Goal: Book appointment/travel/reservation

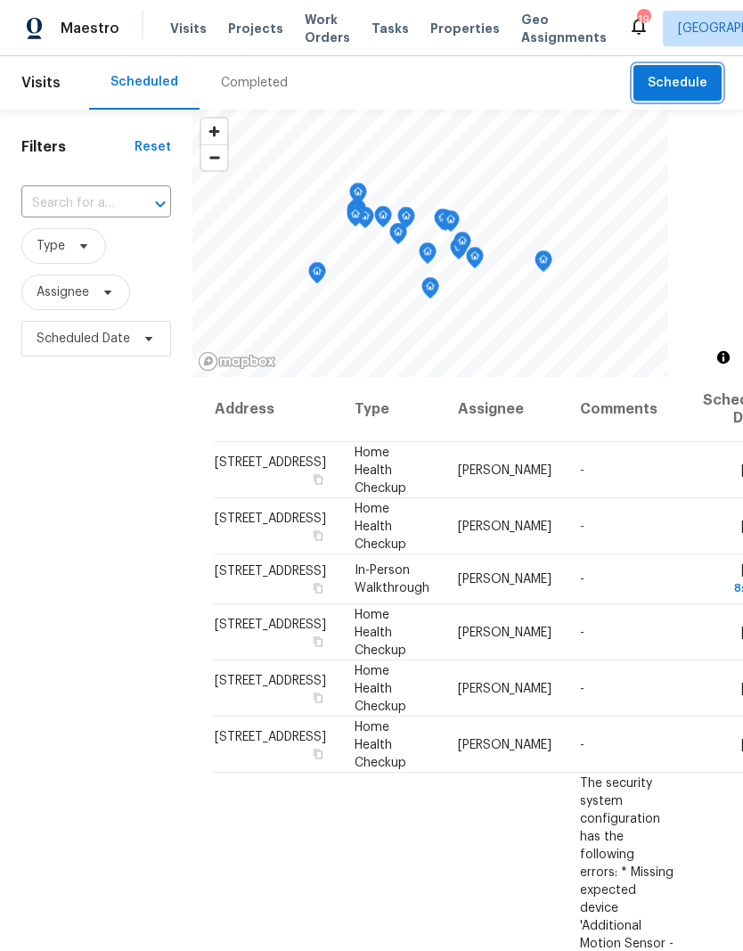
click at [679, 98] on button "Schedule" at bounding box center [678, 83] width 88 height 37
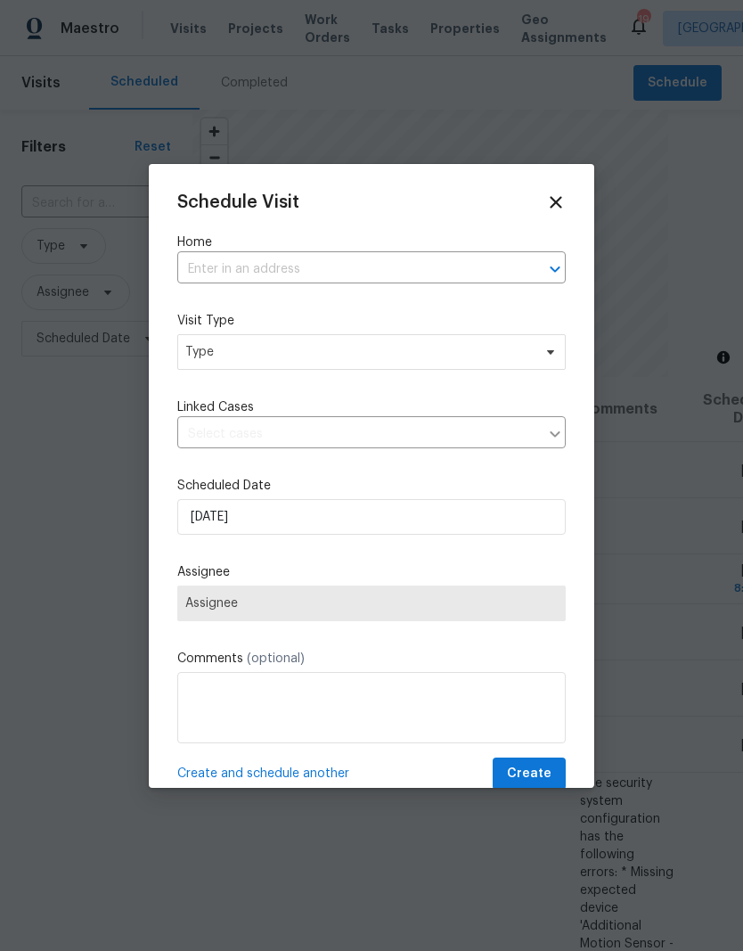
click at [285, 270] on input "text" at bounding box center [346, 270] width 339 height 28
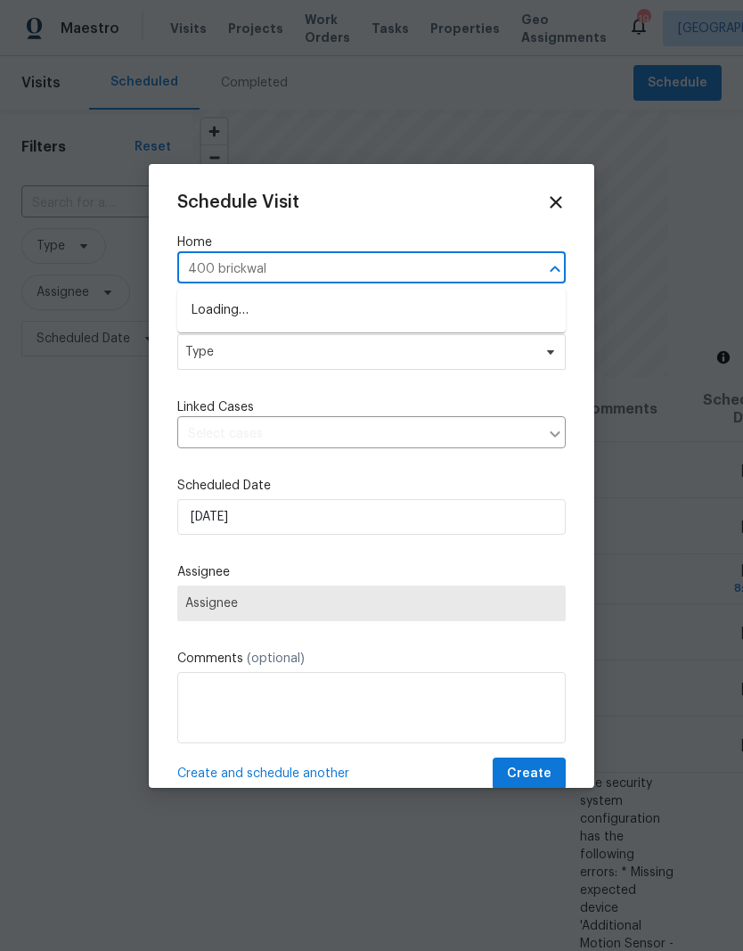
type input "400 brickwalk"
click at [320, 307] on li "[STREET_ADDRESS]" at bounding box center [371, 310] width 389 height 29
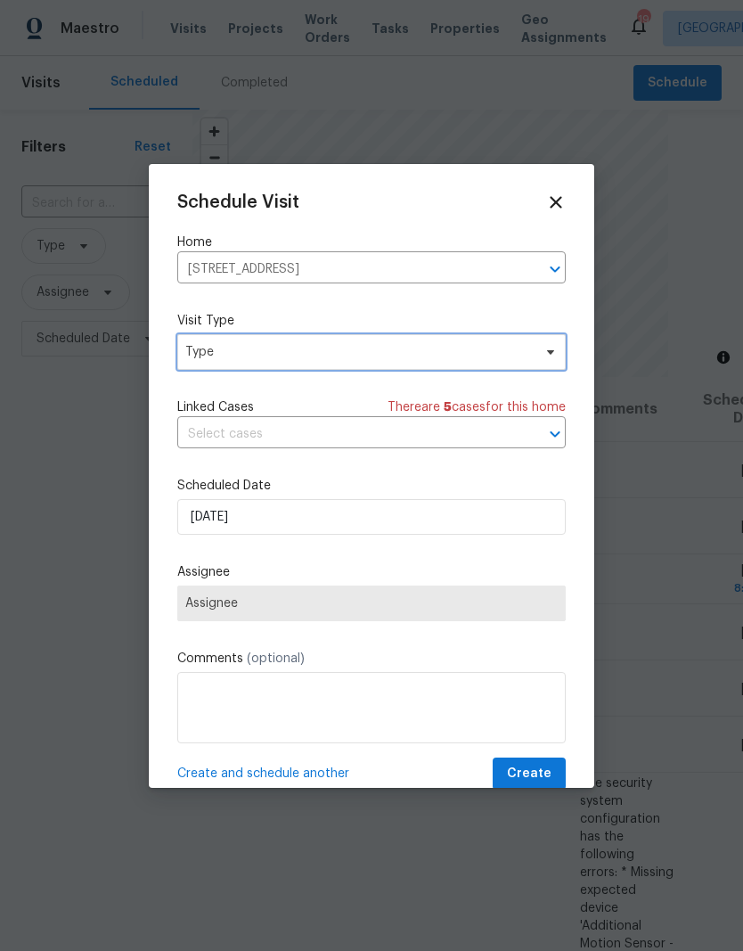
click at [395, 357] on span "Type" at bounding box center [358, 352] width 347 height 18
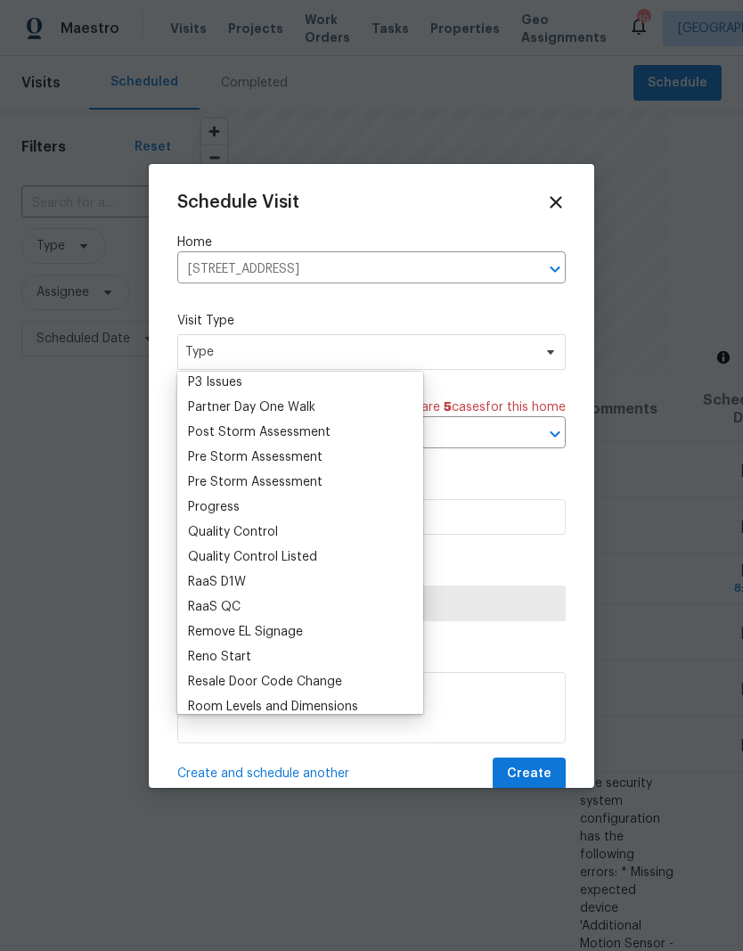
scroll to position [1104, 0]
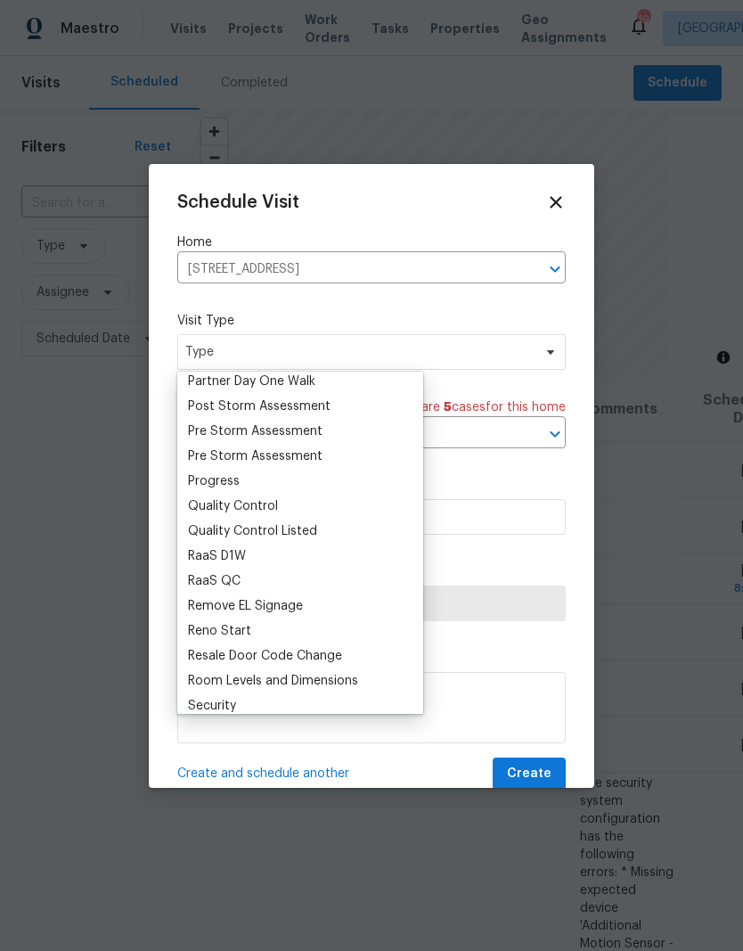
click at [235, 482] on div "Progress" at bounding box center [214, 481] width 52 height 18
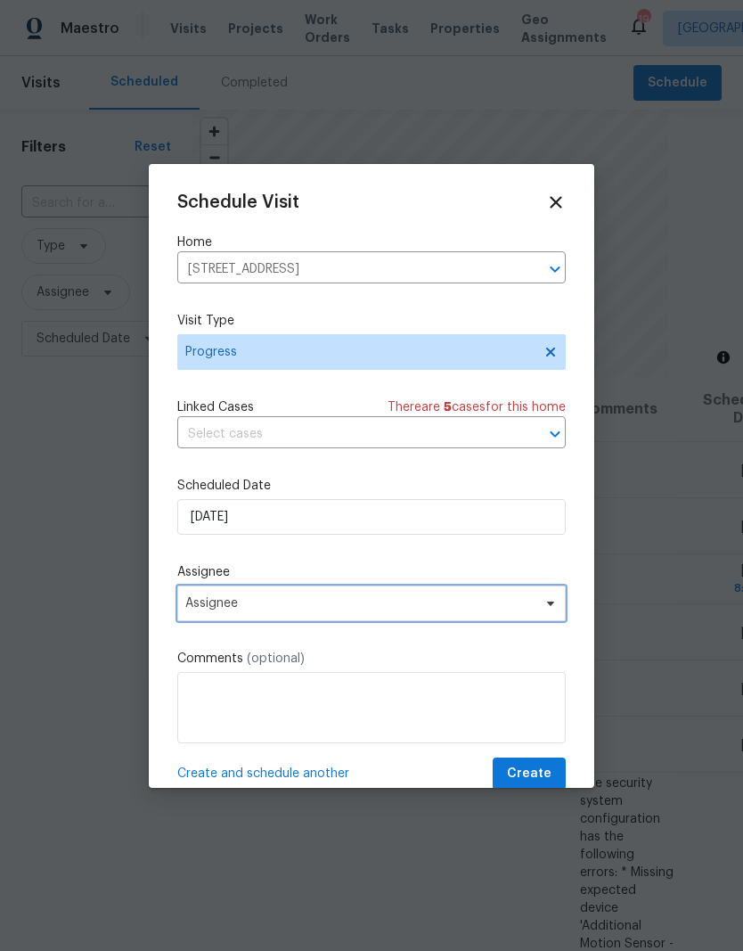
click at [435, 607] on span "Assignee" at bounding box center [359, 603] width 349 height 14
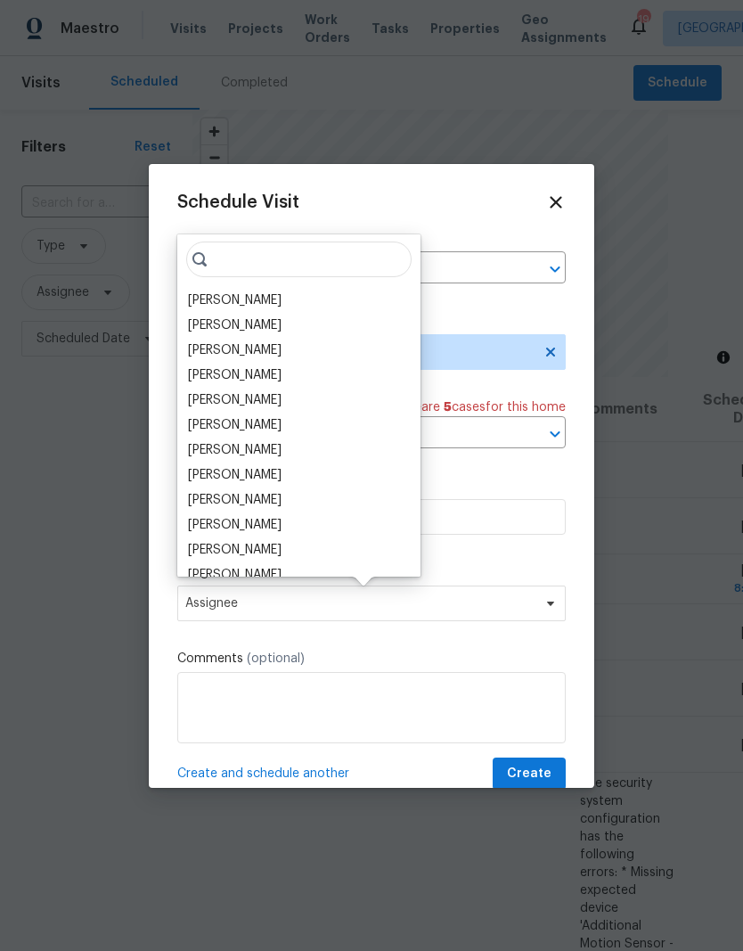
click at [251, 293] on div "[PERSON_NAME]" at bounding box center [235, 300] width 94 height 18
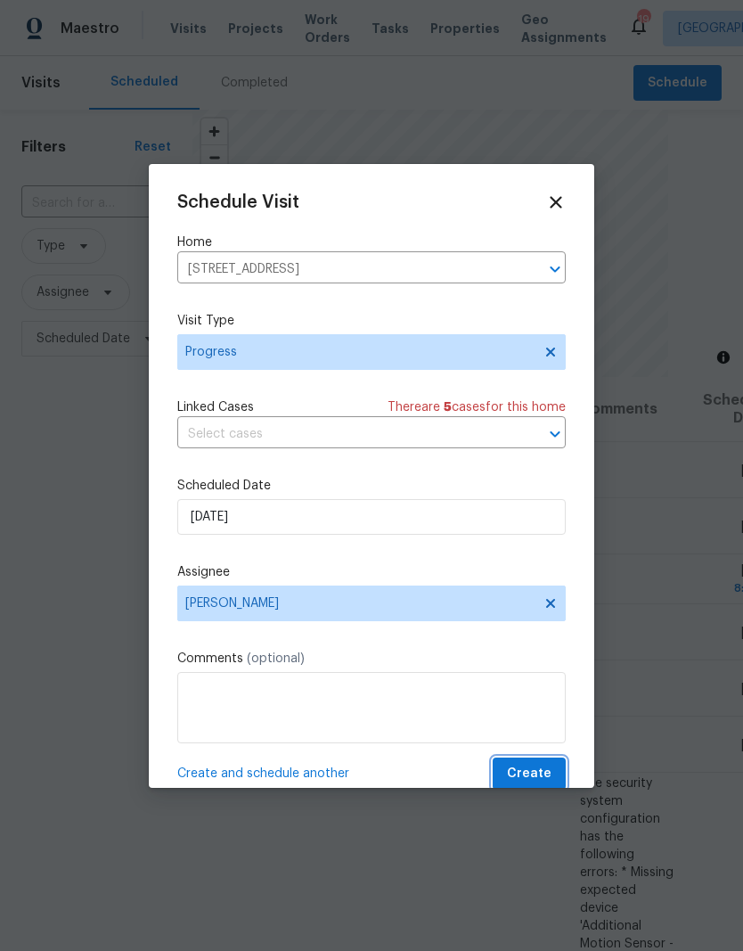
click at [542, 774] on span "Create" at bounding box center [529, 774] width 45 height 22
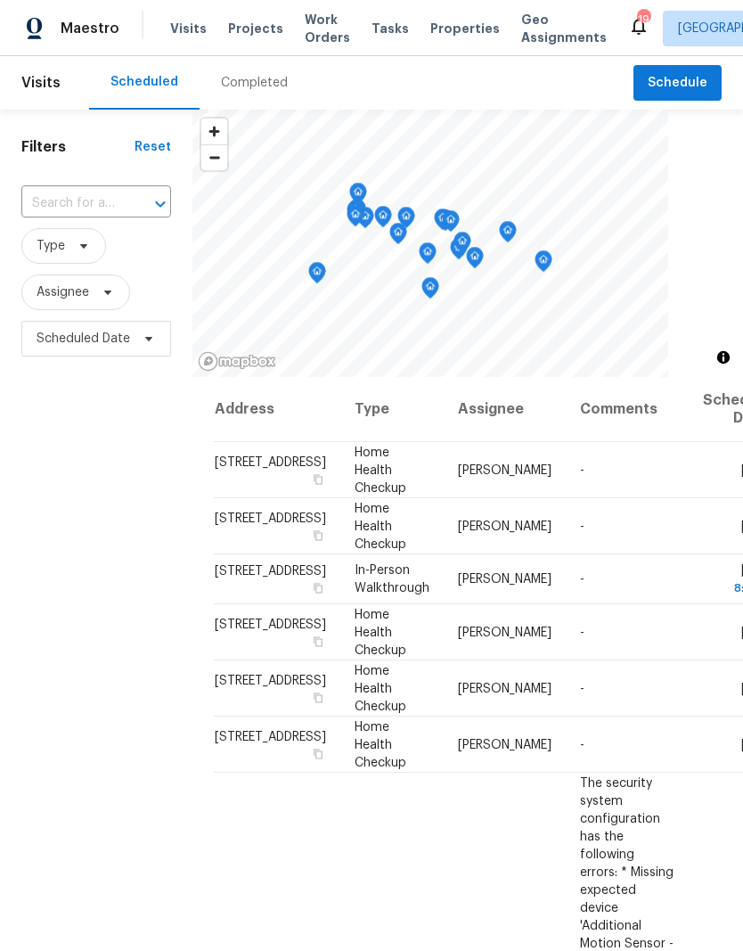
click at [184, 31] on span "Visits" at bounding box center [188, 29] width 37 height 18
click at [68, 212] on input "text" at bounding box center [71, 204] width 100 height 28
type input "20 p"
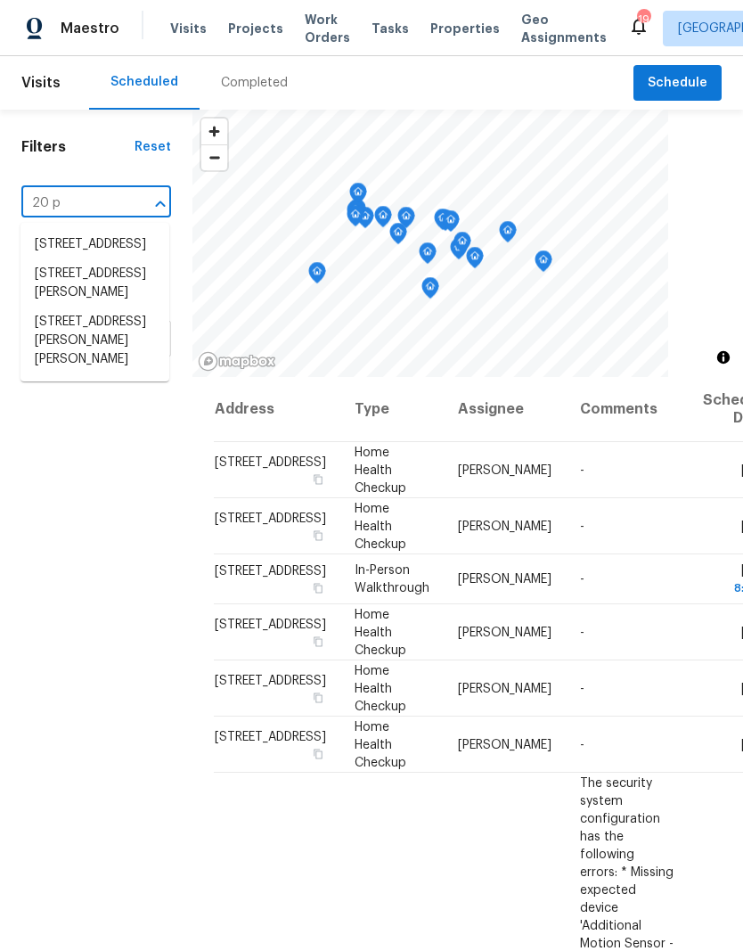
click at [94, 369] on li "[STREET_ADDRESS][PERSON_NAME][PERSON_NAME]" at bounding box center [94, 340] width 149 height 67
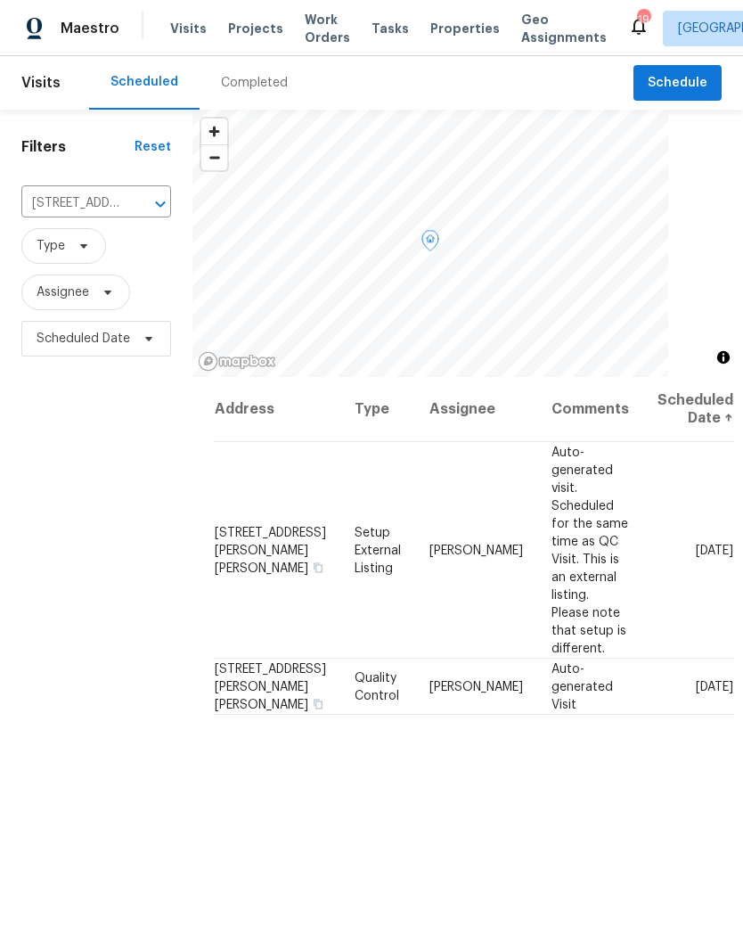
click at [0, 0] on icon at bounding box center [0, 0] width 0 height 0
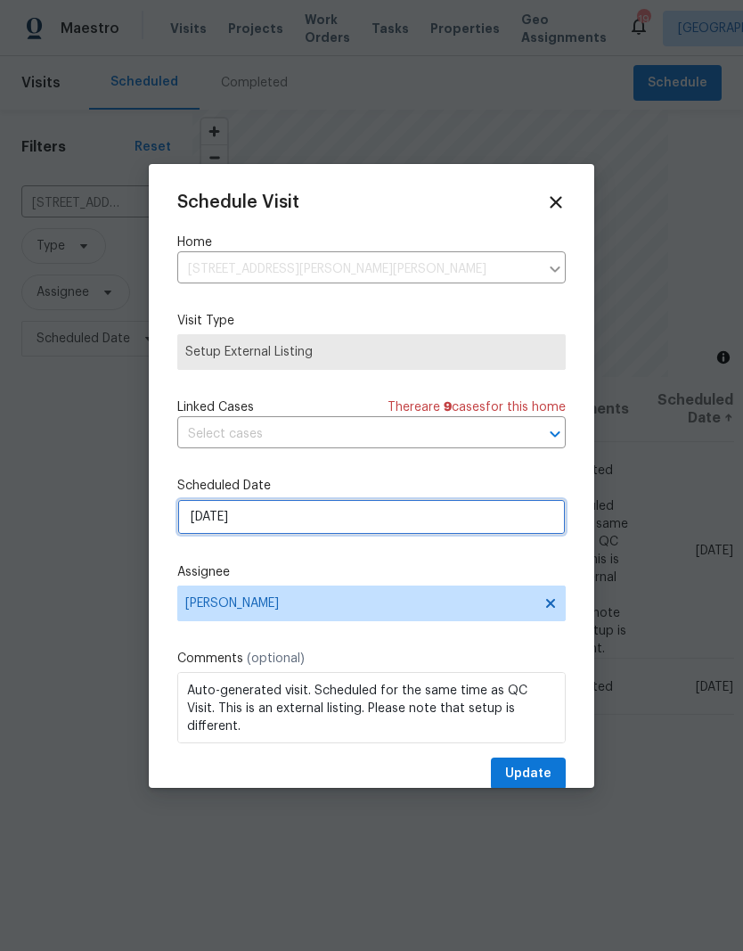
click at [228, 516] on input "[DATE]" at bounding box center [371, 517] width 389 height 36
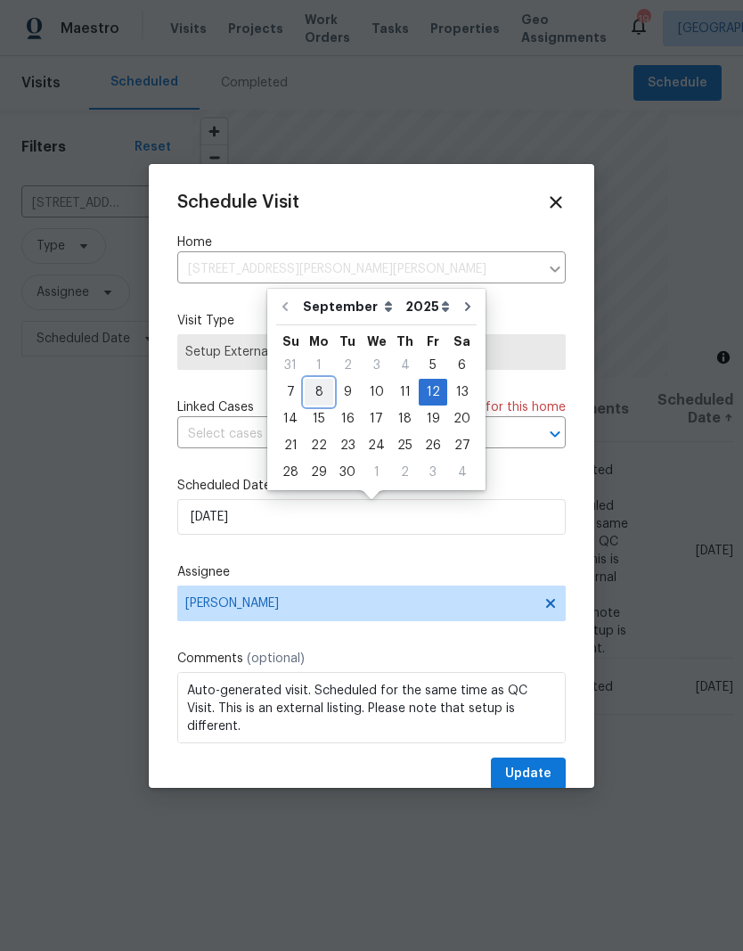
click at [316, 389] on div "8" at bounding box center [319, 392] width 29 height 25
type input "[DATE]"
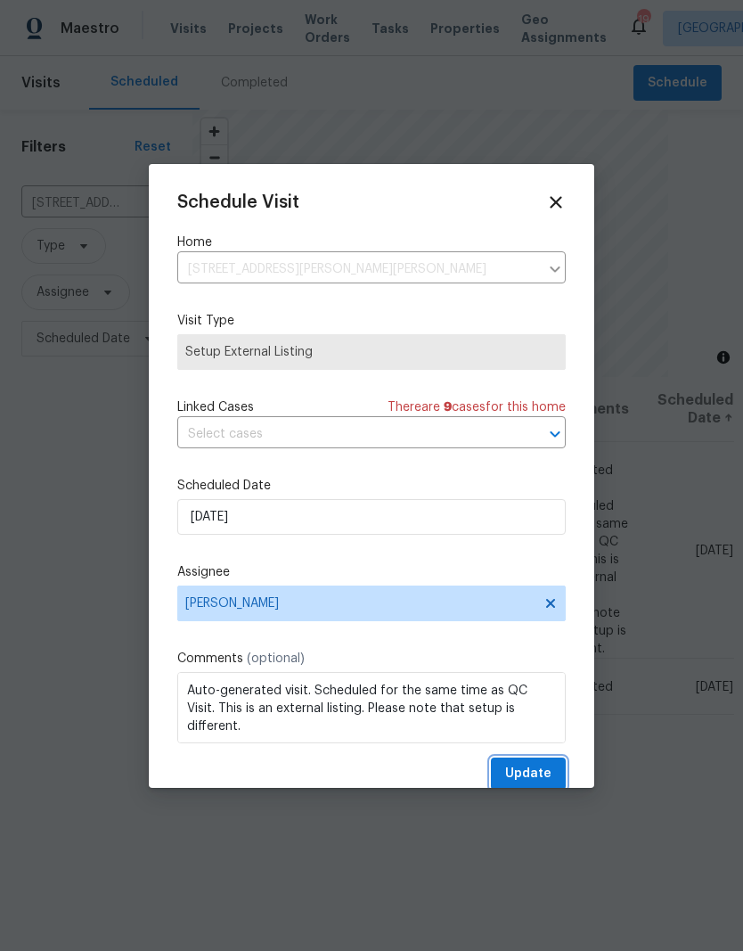
click at [538, 777] on span "Update" at bounding box center [528, 774] width 46 height 22
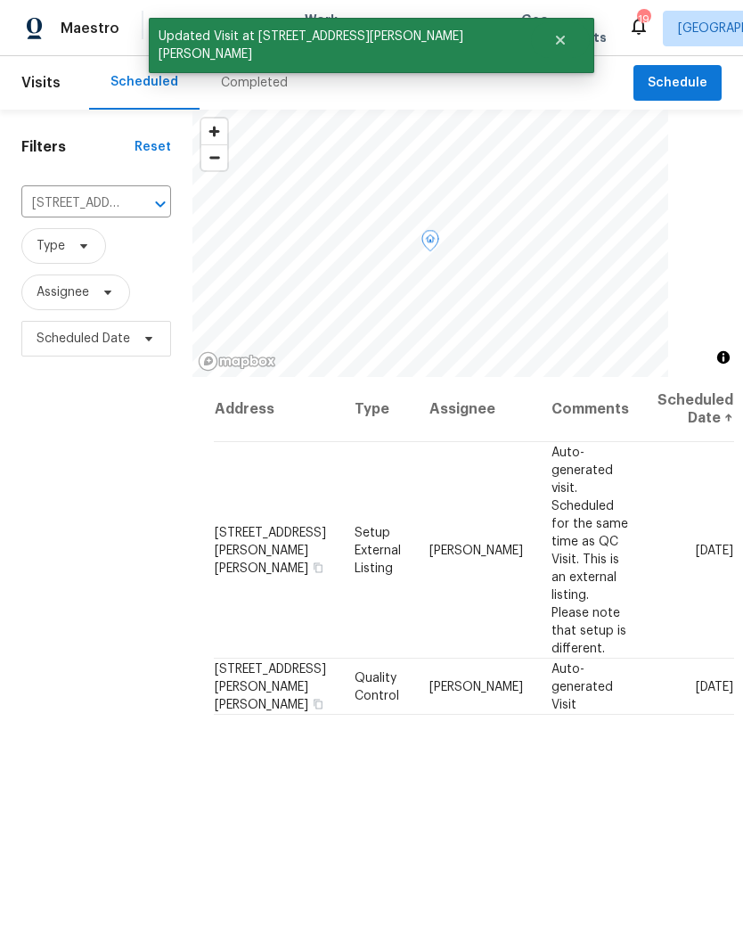
click at [0, 0] on icon at bounding box center [0, 0] width 0 height 0
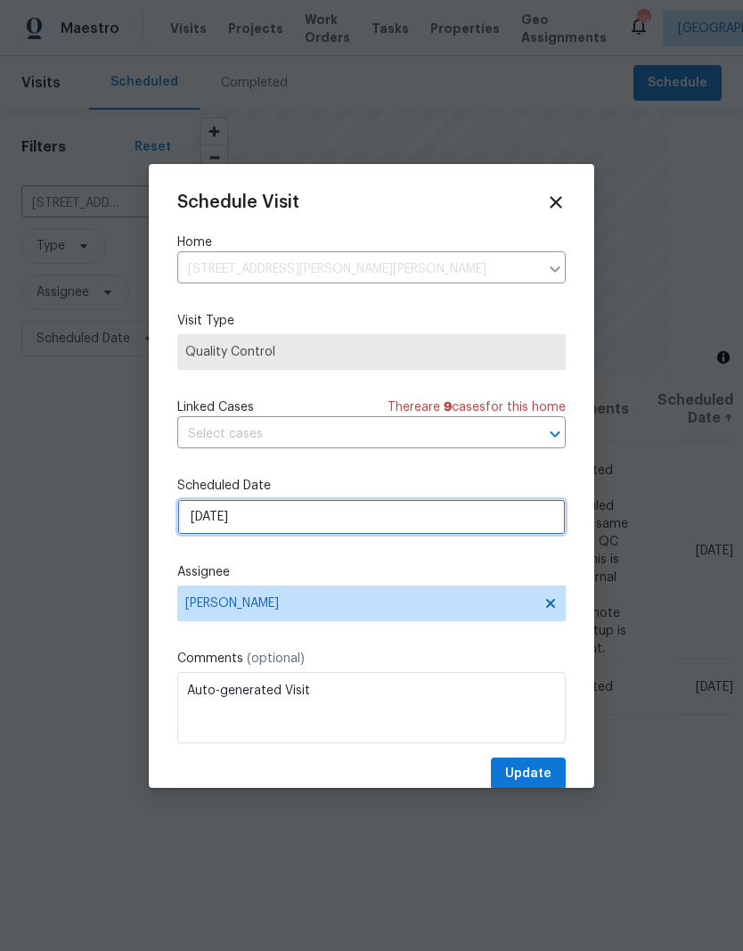
click at [254, 520] on input "[DATE]" at bounding box center [371, 517] width 389 height 36
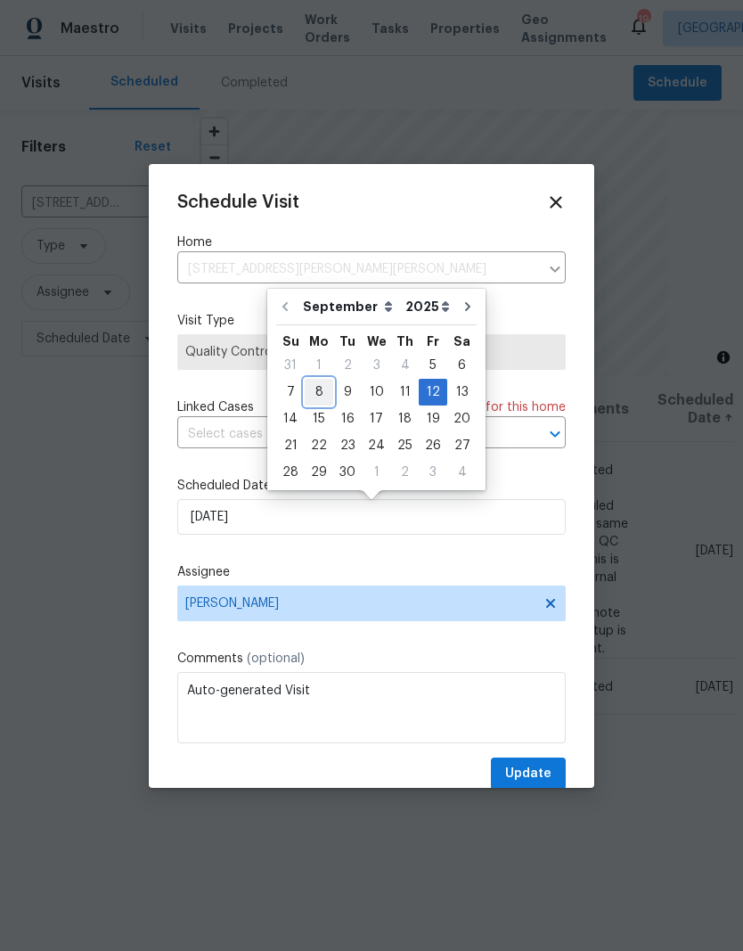
click at [315, 387] on div "8" at bounding box center [319, 392] width 29 height 25
type input "[DATE]"
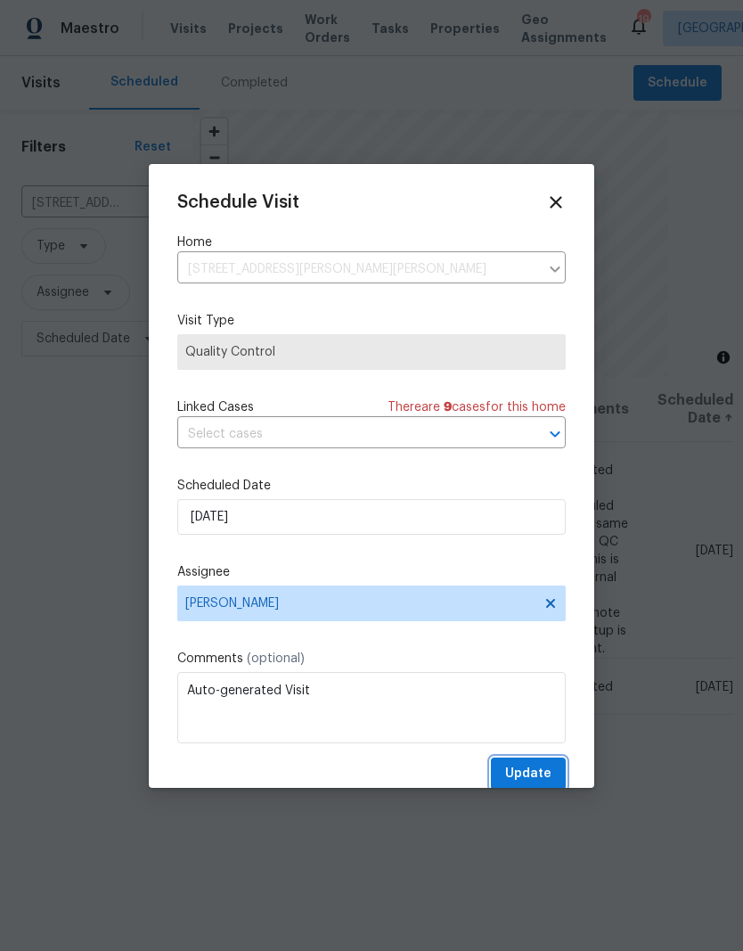
click at [536, 770] on span "Update" at bounding box center [528, 774] width 46 height 22
